Goal: Information Seeking & Learning: Learn about a topic

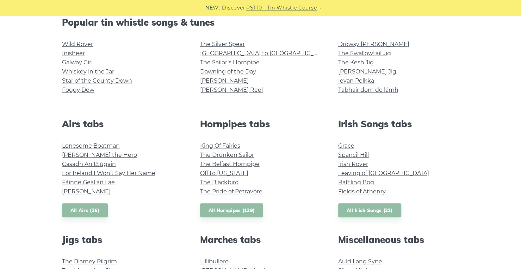
scroll to position [141, 0]
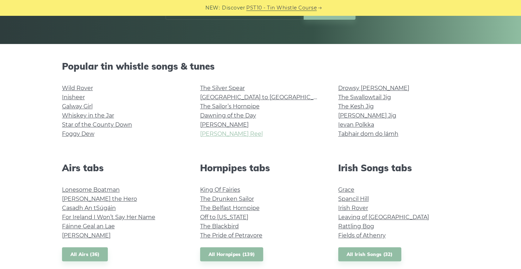
click at [219, 134] on link "[PERSON_NAME] Reel" at bounding box center [231, 134] width 63 height 7
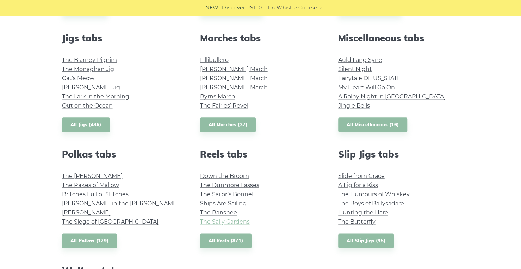
scroll to position [352, 0]
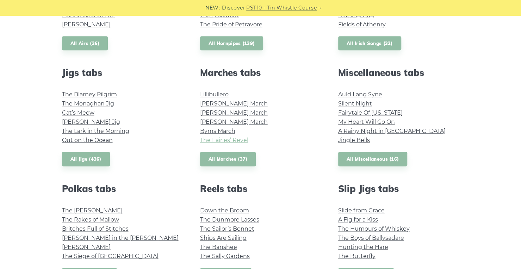
click at [238, 141] on link "The Fairies’ Revel" at bounding box center [224, 140] width 48 height 7
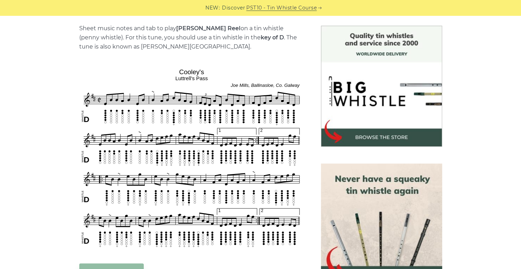
scroll to position [211, 0]
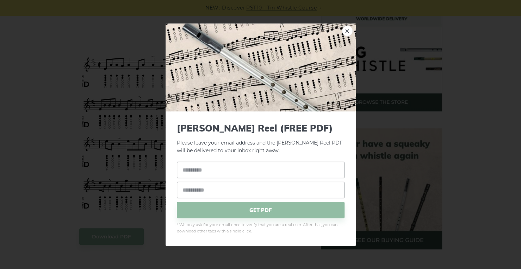
click at [343, 31] on link "×" at bounding box center [347, 30] width 11 height 11
click at [347, 31] on link "×" at bounding box center [347, 30] width 11 height 11
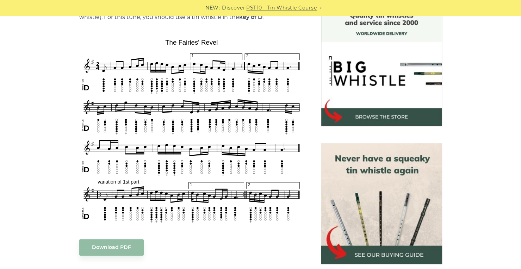
scroll to position [211, 0]
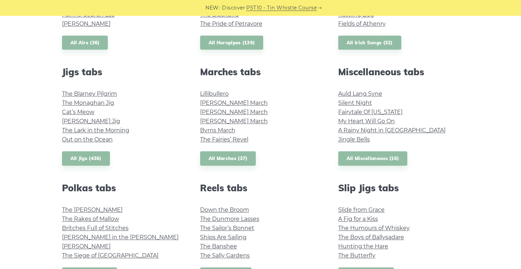
scroll to position [352, 0]
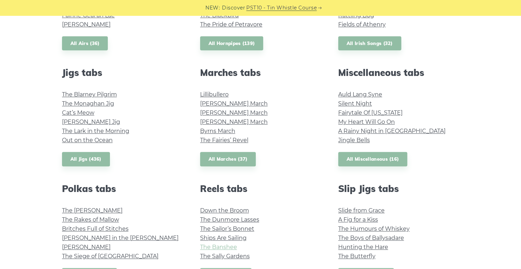
click at [218, 249] on link "The Banshee" at bounding box center [218, 247] width 37 height 7
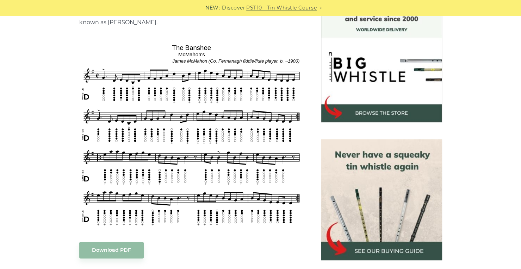
scroll to position [211, 0]
